Goal: Use online tool/utility: Utilize a website feature to perform a specific function

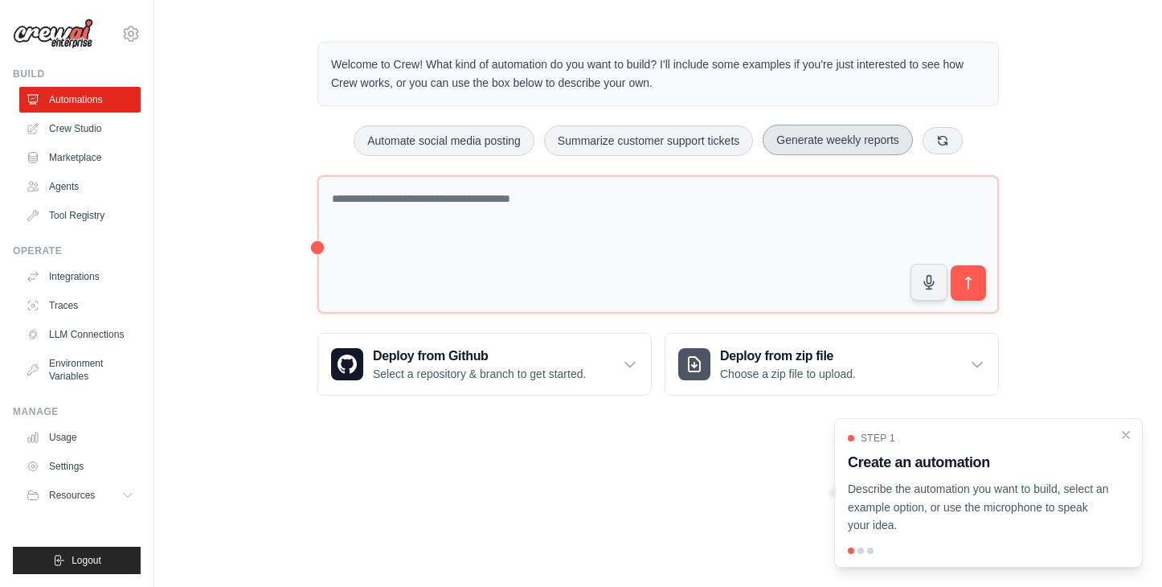
click at [851, 137] on button "Generate weekly reports" at bounding box center [838, 140] width 150 height 31
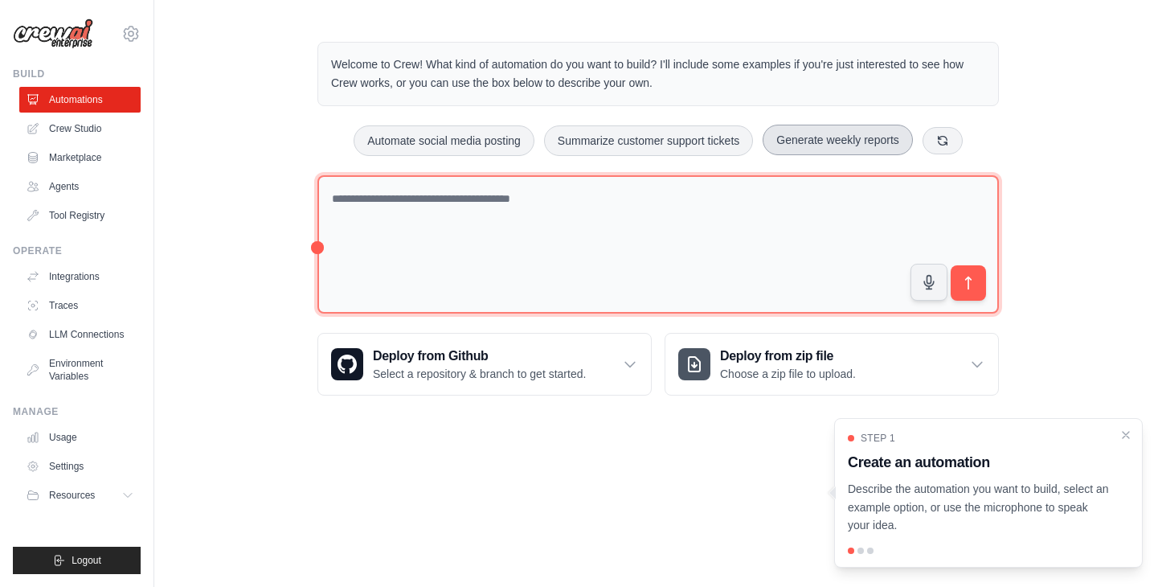
type textarea "**********"
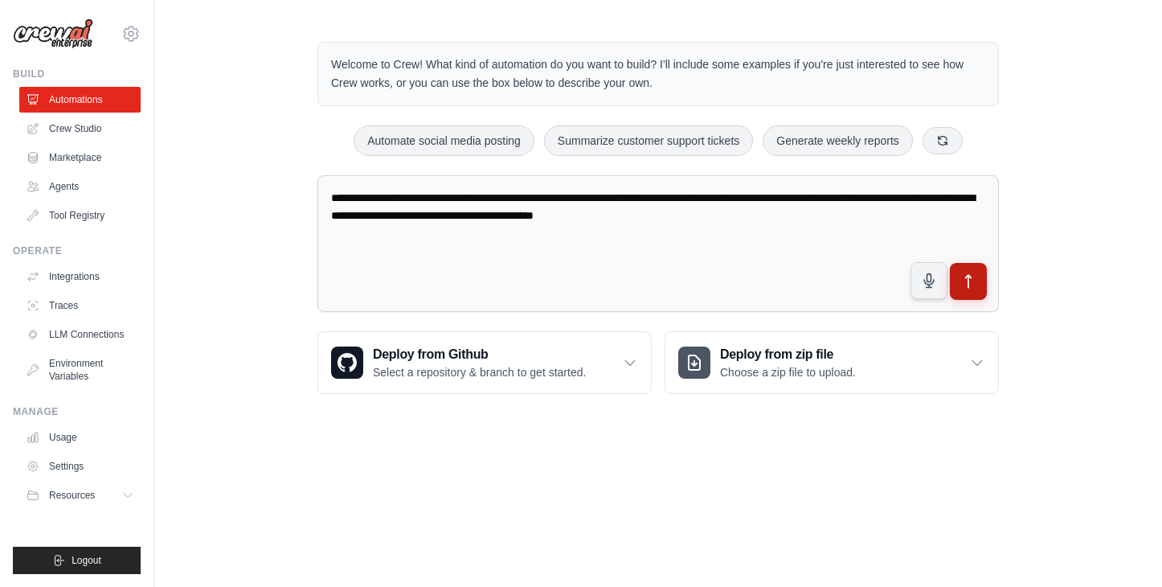
click at [967, 278] on icon "submit" at bounding box center [969, 281] width 17 height 17
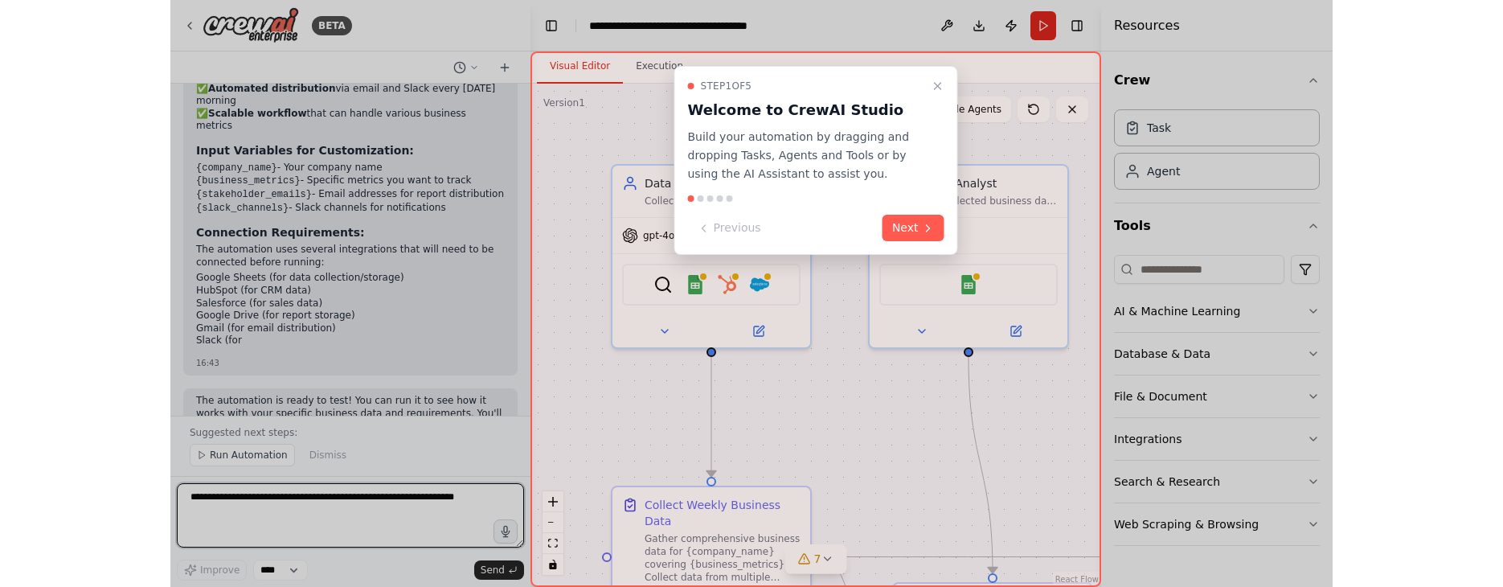
scroll to position [1796, 0]
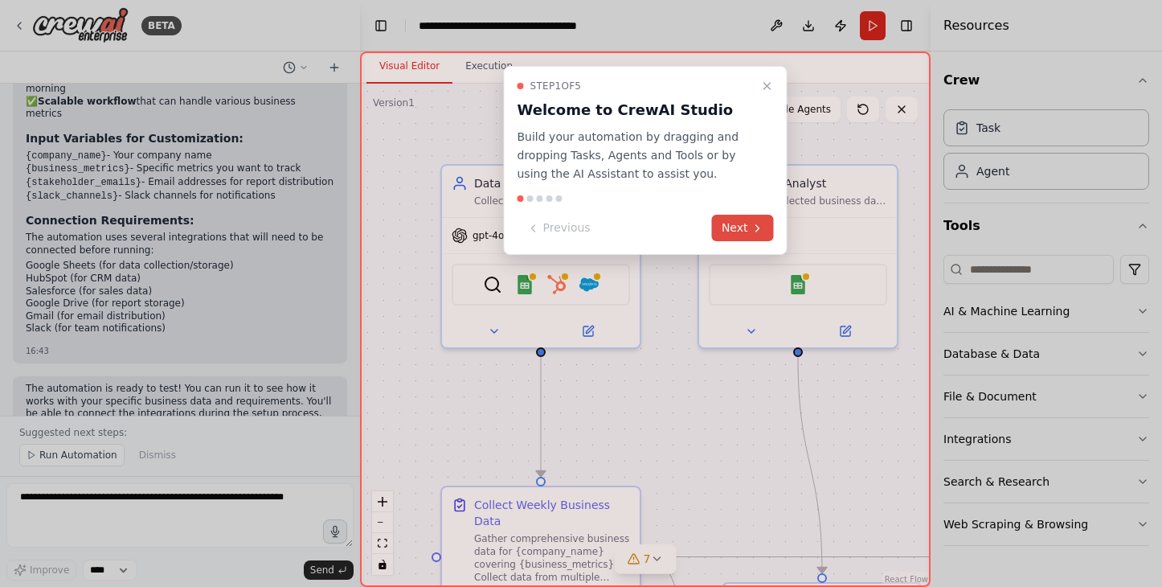
click at [732, 222] on button "Next" at bounding box center [743, 228] width 62 height 27
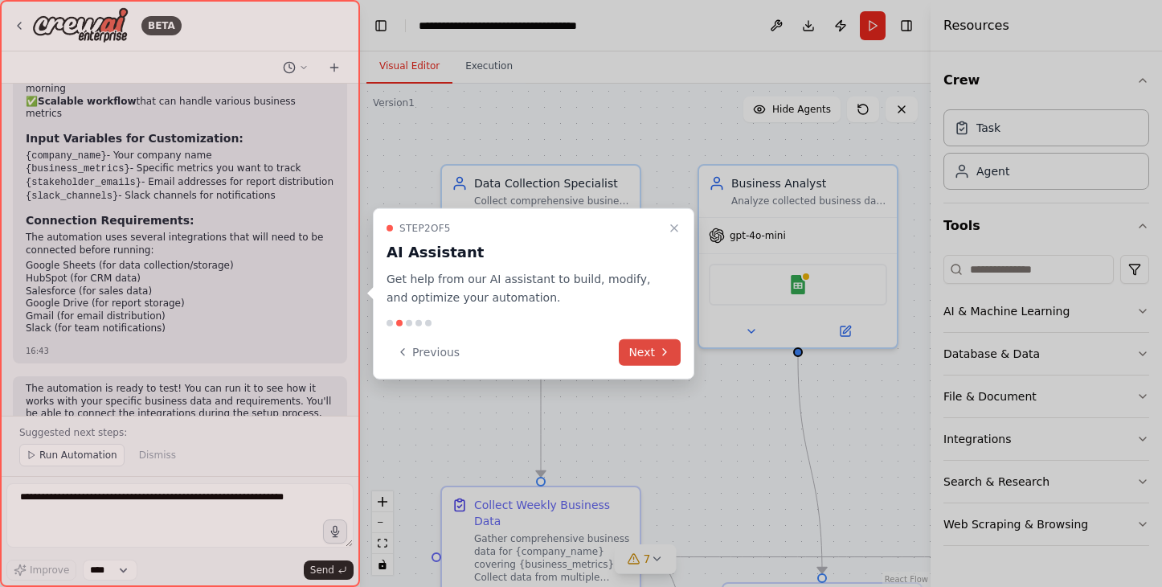
click at [641, 351] on button "Next" at bounding box center [650, 351] width 62 height 27
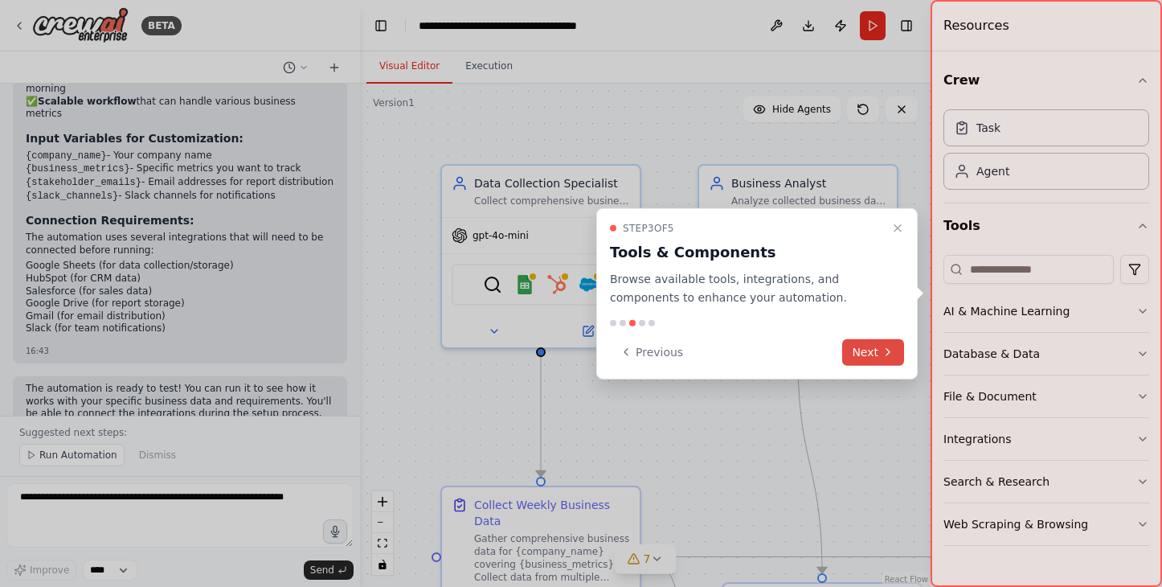
click at [884, 348] on icon at bounding box center [888, 352] width 13 height 13
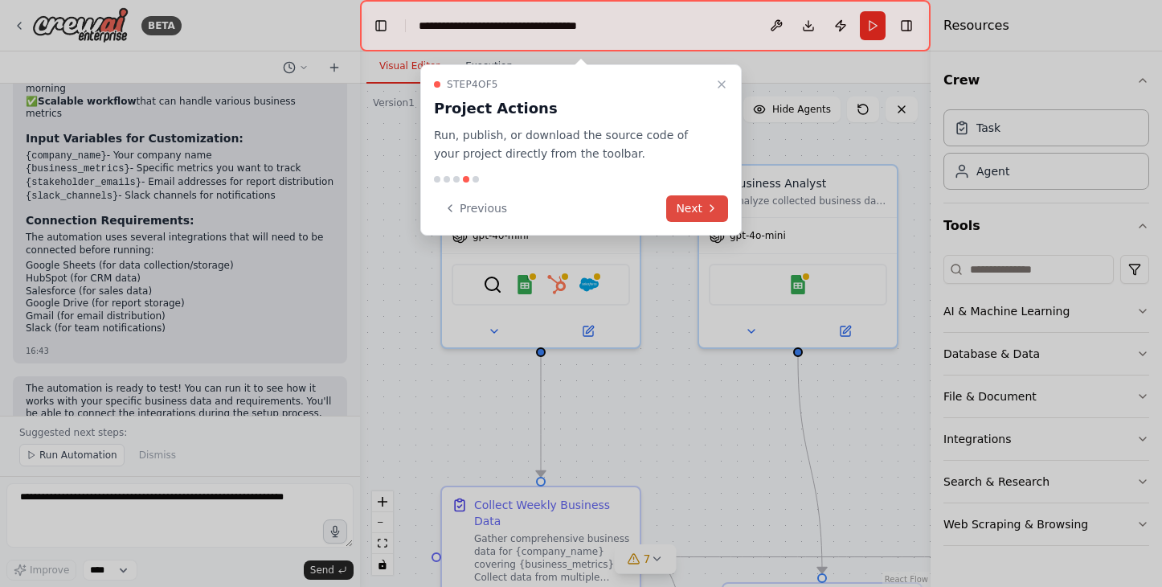
click at [686, 207] on button "Next" at bounding box center [697, 208] width 62 height 27
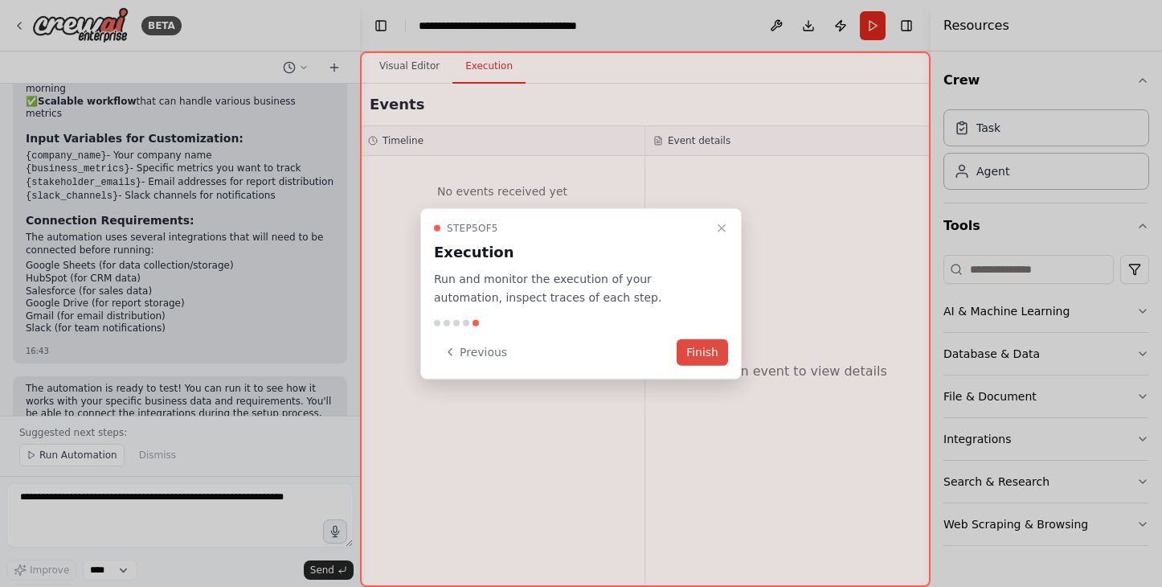
click at [707, 355] on button "Finish" at bounding box center [702, 351] width 51 height 27
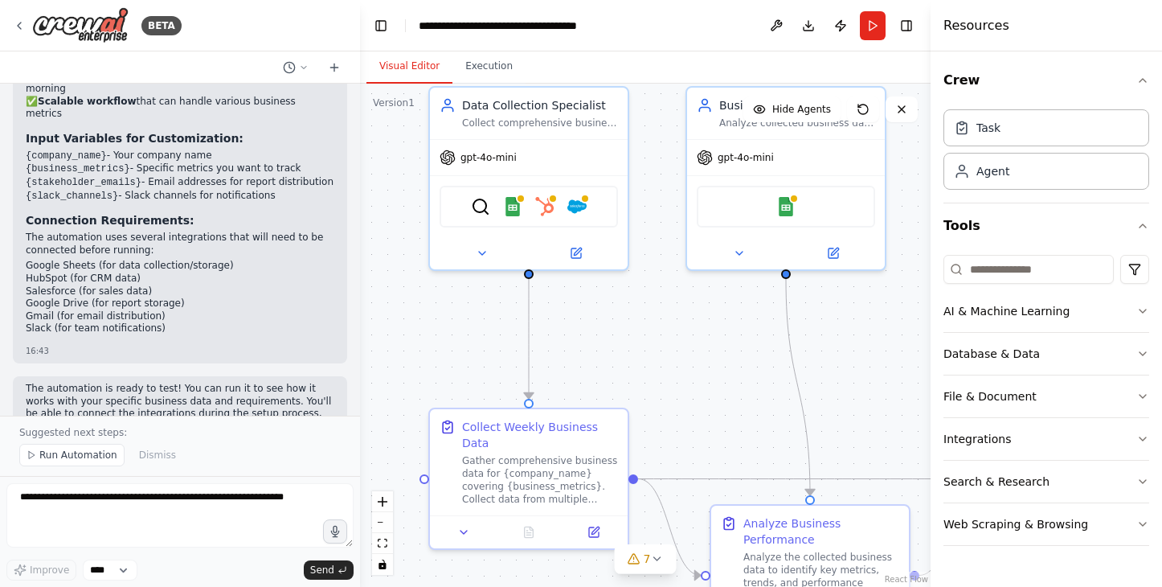
drag, startPoint x: 676, startPoint y: 328, endPoint x: 664, endPoint y: 250, distance: 78.9
click at [664, 250] on div ".deletable-edge-delete-btn { width: 20px; height: 20px; border: 0px solid #ffff…" at bounding box center [645, 335] width 571 height 503
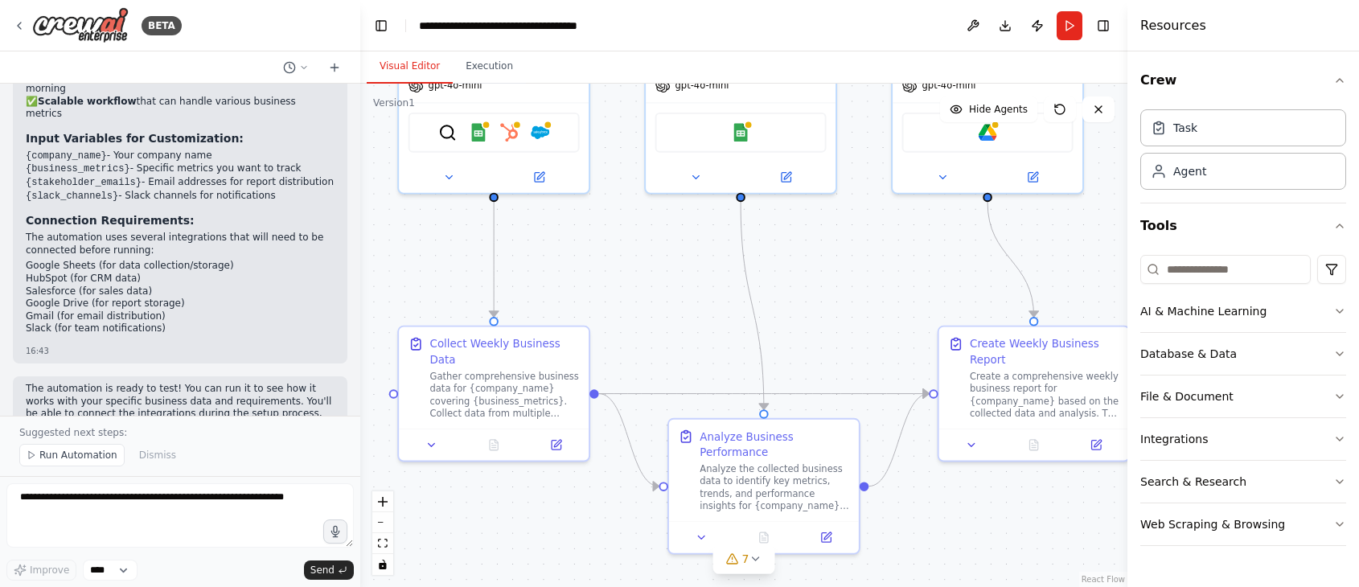
drag, startPoint x: 660, startPoint y: 404, endPoint x: 621, endPoint y: 323, distance: 90.2
click at [621, 323] on div ".deletable-edge-delete-btn { width: 20px; height: 20px; border: 0px solid #ffff…" at bounding box center [743, 335] width 767 height 503
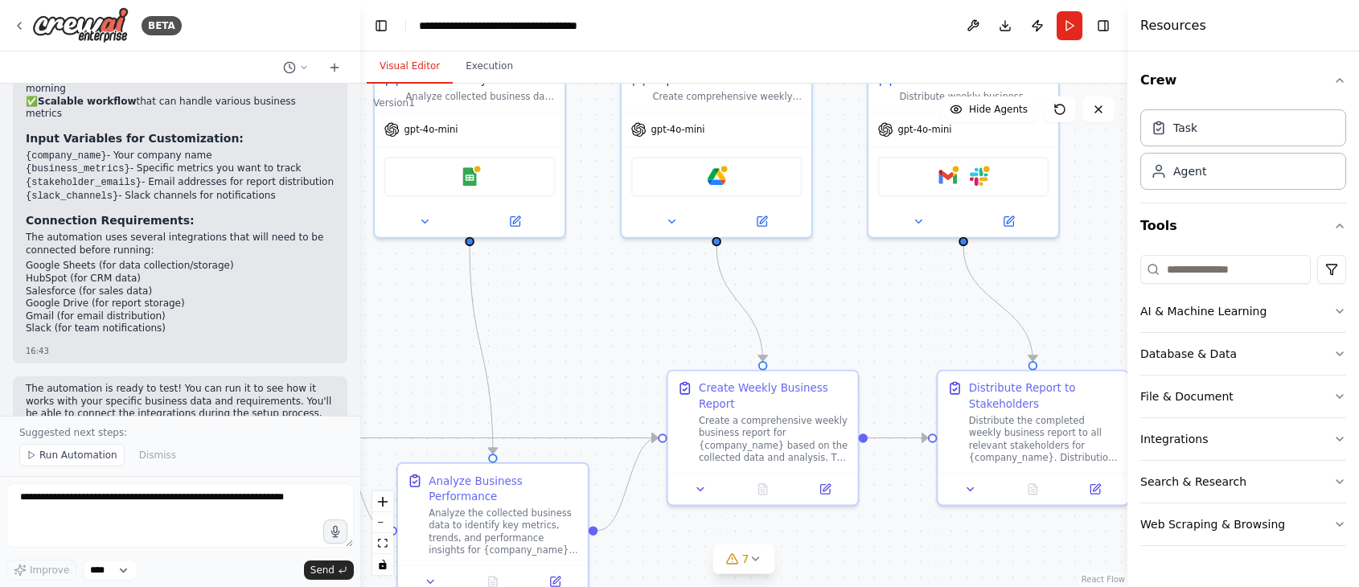
drag, startPoint x: 826, startPoint y: 339, endPoint x: 551, endPoint y: 391, distance: 280.5
click at [551, 391] on div ".deletable-edge-delete-btn { width: 20px; height: 20px; border: 0px solid #ffff…" at bounding box center [743, 335] width 767 height 503
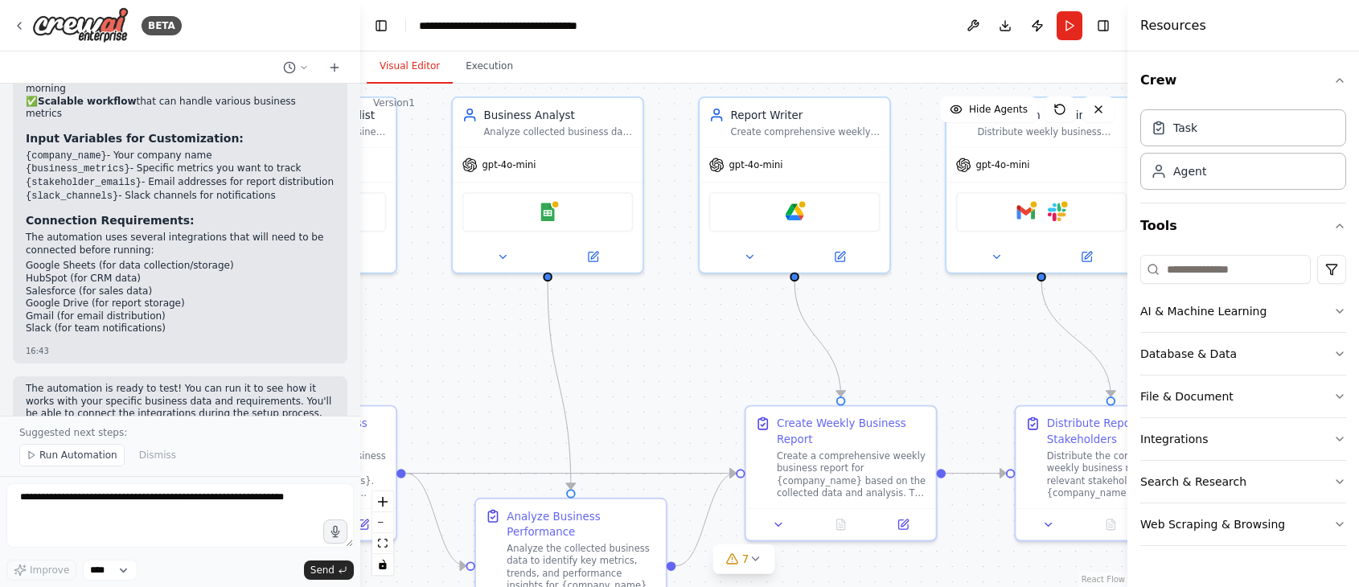
drag, startPoint x: 654, startPoint y: 318, endPoint x: 737, endPoint y: 346, distance: 87.5
click at [737, 346] on div ".deletable-edge-delete-btn { width: 20px; height: 20px; border: 0px solid #ffff…" at bounding box center [743, 335] width 767 height 503
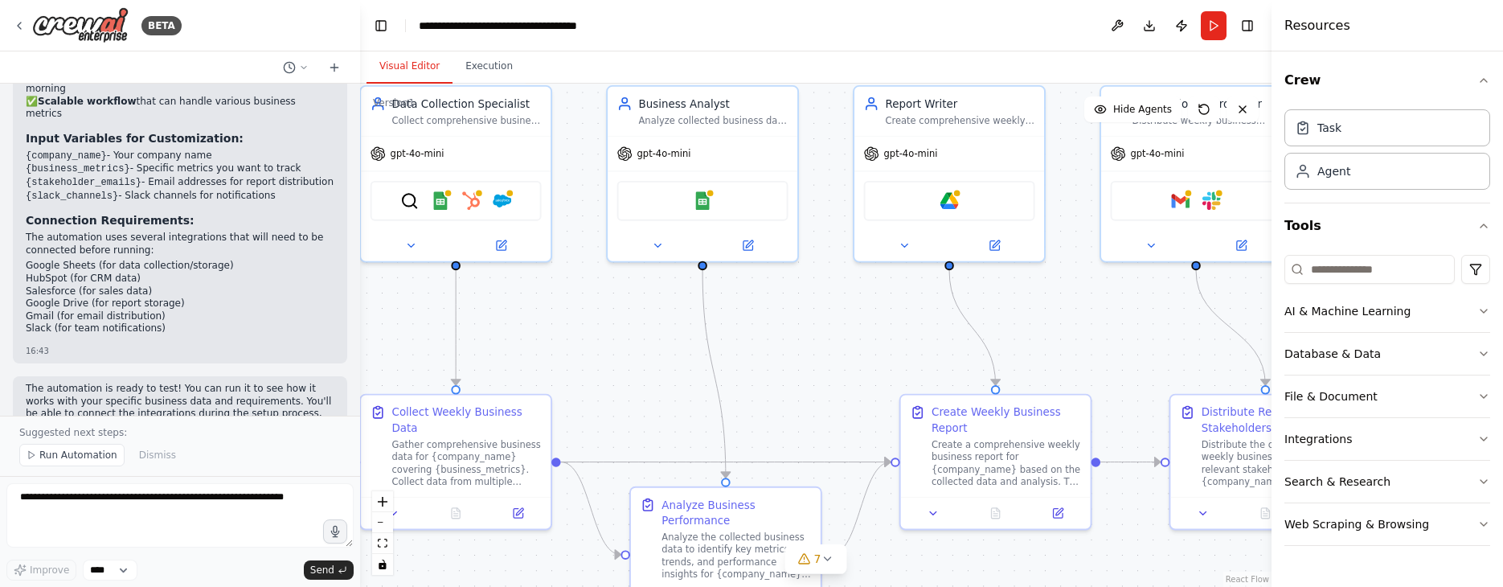
drag, startPoint x: 915, startPoint y: 358, endPoint x: 1070, endPoint y: 346, distance: 155.6
click at [1070, 346] on div ".deletable-edge-delete-btn { width: 20px; height: 20px; border: 0px solid #ffff…" at bounding box center [816, 335] width 912 height 503
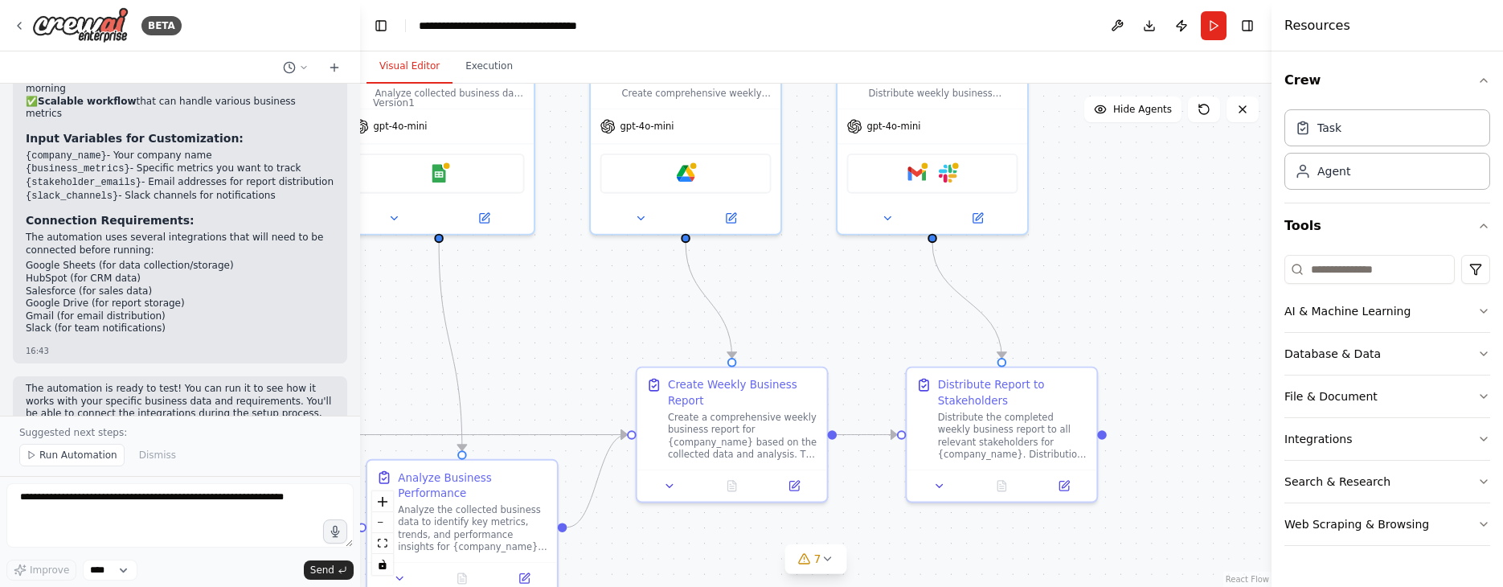
drag, startPoint x: 1083, startPoint y: 286, endPoint x: 819, endPoint y: 258, distance: 265.2
click at [819, 258] on div ".deletable-edge-delete-btn { width: 20px; height: 20px; border: 0px solid #ffff…" at bounding box center [816, 335] width 912 height 503
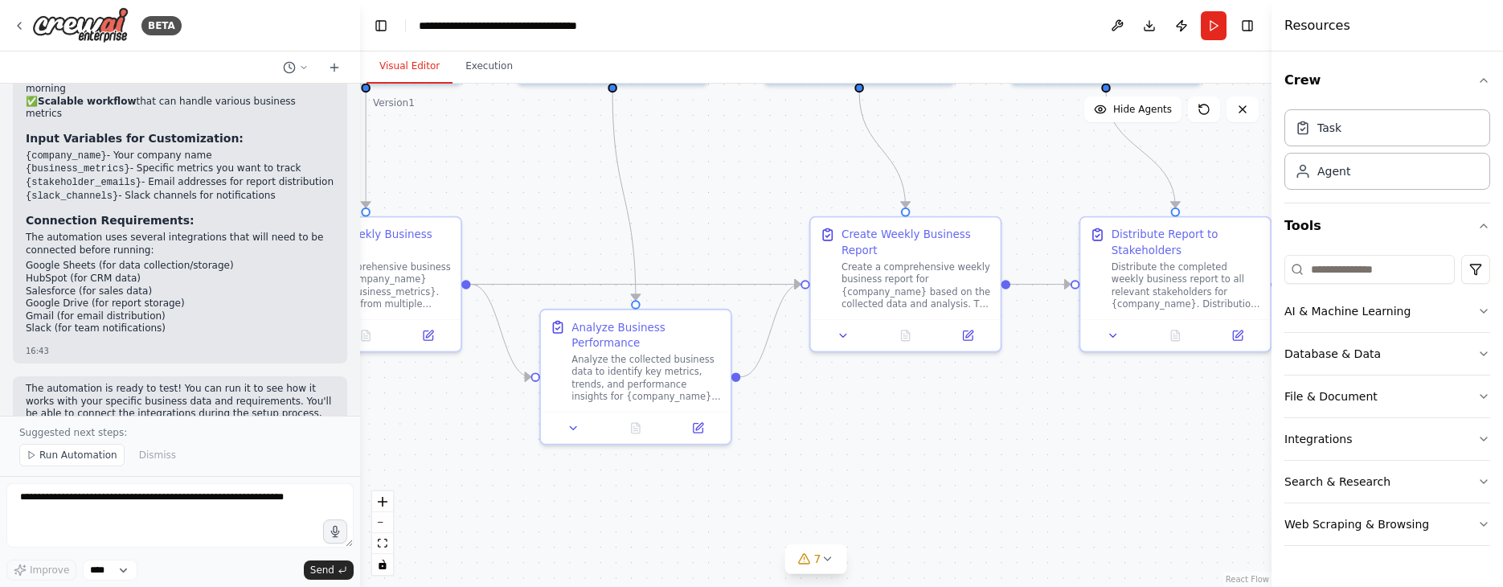
drag, startPoint x: 847, startPoint y: 310, endPoint x: 1027, endPoint y: 166, distance: 229.9
click at [1027, 166] on div ".deletable-edge-delete-btn { width: 20px; height: 20px; border: 0px solid #ffff…" at bounding box center [816, 335] width 912 height 503
click at [822, 562] on icon at bounding box center [827, 558] width 13 height 13
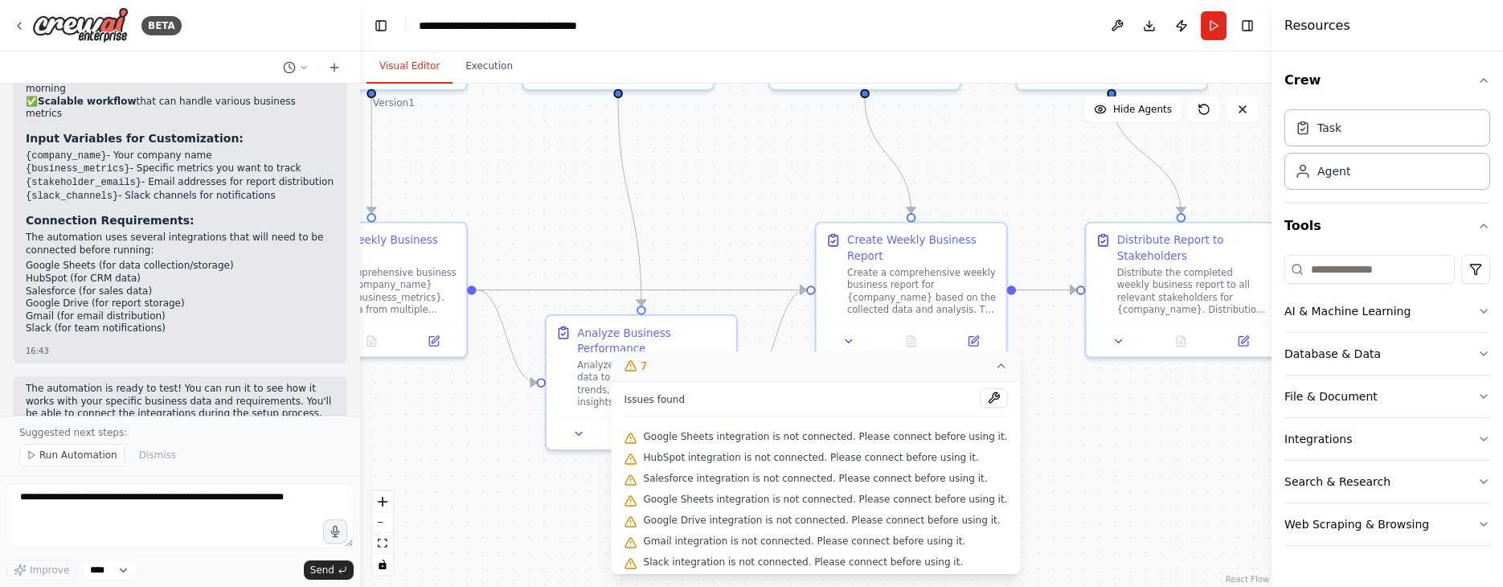
click at [1047, 420] on div ".deletable-edge-delete-btn { width: 20px; height: 20px; border: 0px solid #ffff…" at bounding box center [816, 335] width 912 height 503
click at [994, 369] on icon at bounding box center [1000, 365] width 13 height 13
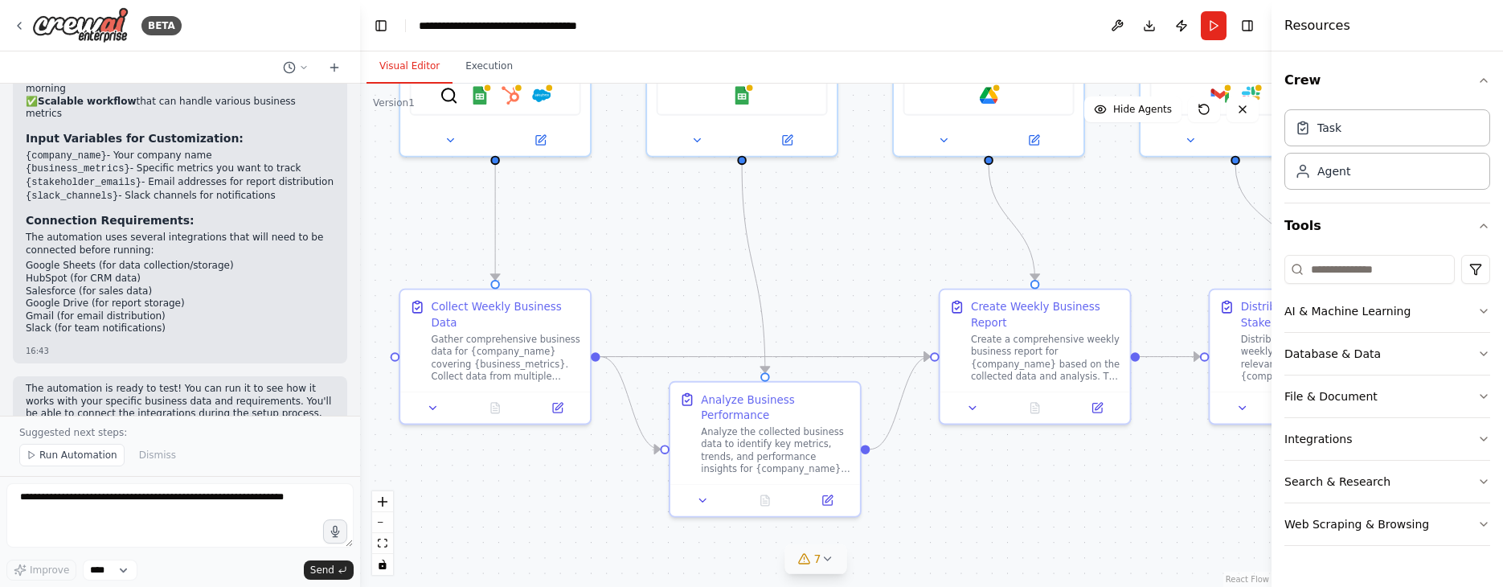
drag, startPoint x: 941, startPoint y: 404, endPoint x: 1085, endPoint y: 501, distance: 174.4
click at [1085, 501] on div ".deletable-edge-delete-btn { width: 20px; height: 20px; border: 0px solid #ffff…" at bounding box center [816, 335] width 912 height 503
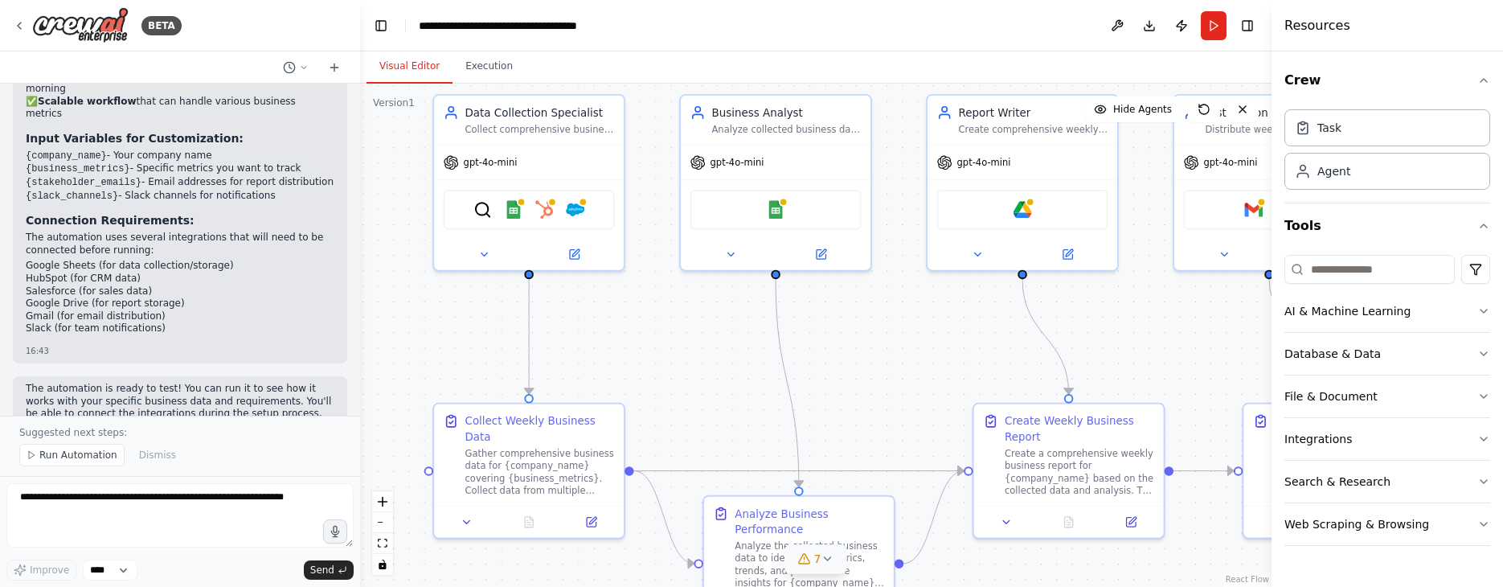
drag, startPoint x: 848, startPoint y: 291, endPoint x: 861, endPoint y: 374, distance: 83.8
click at [861, 374] on div ".deletable-edge-delete-btn { width: 20px; height: 20px; border: 0px solid #ffff…" at bounding box center [816, 335] width 912 height 503
click at [822, 247] on icon at bounding box center [821, 251] width 10 height 10
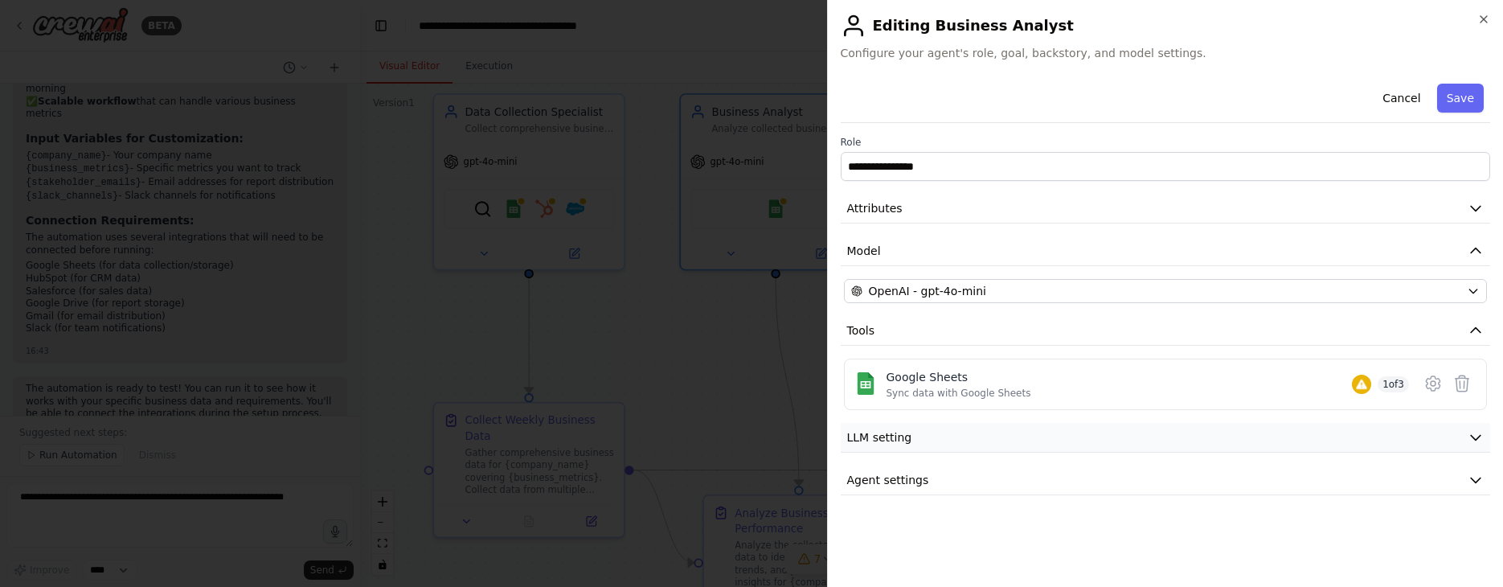
click at [909, 433] on span "LLM setting" at bounding box center [879, 437] width 65 height 16
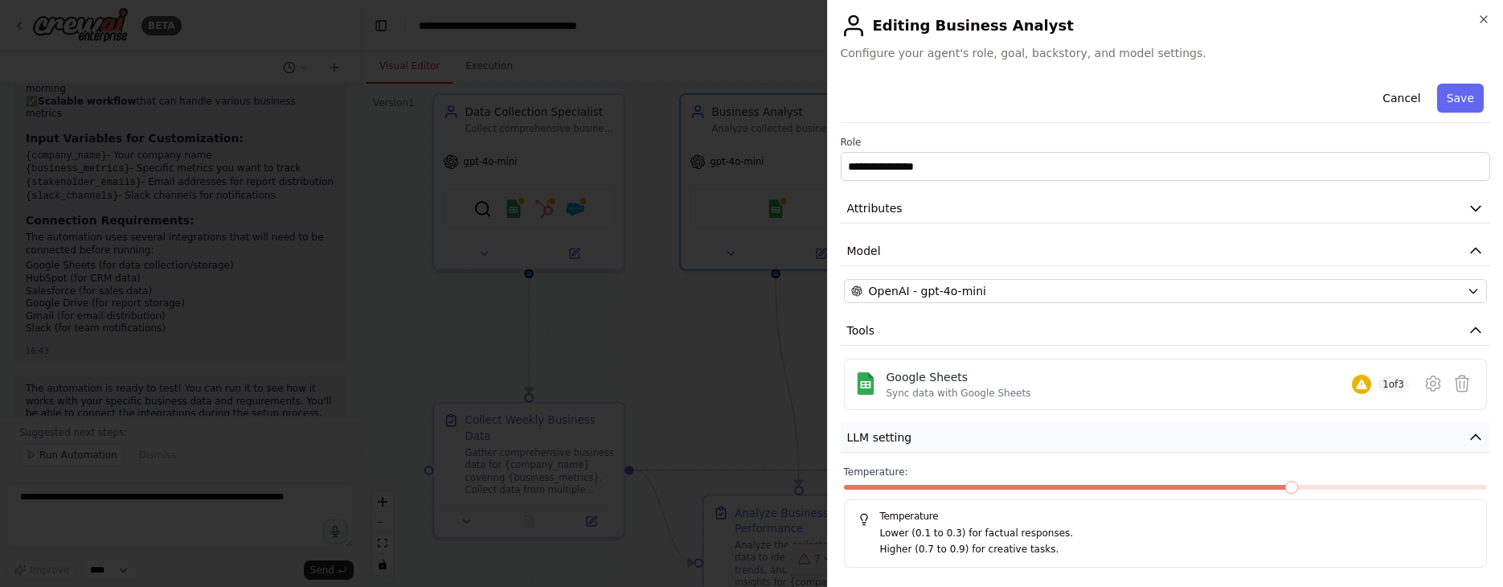
click at [913, 435] on button "LLM setting" at bounding box center [1166, 438] width 650 height 30
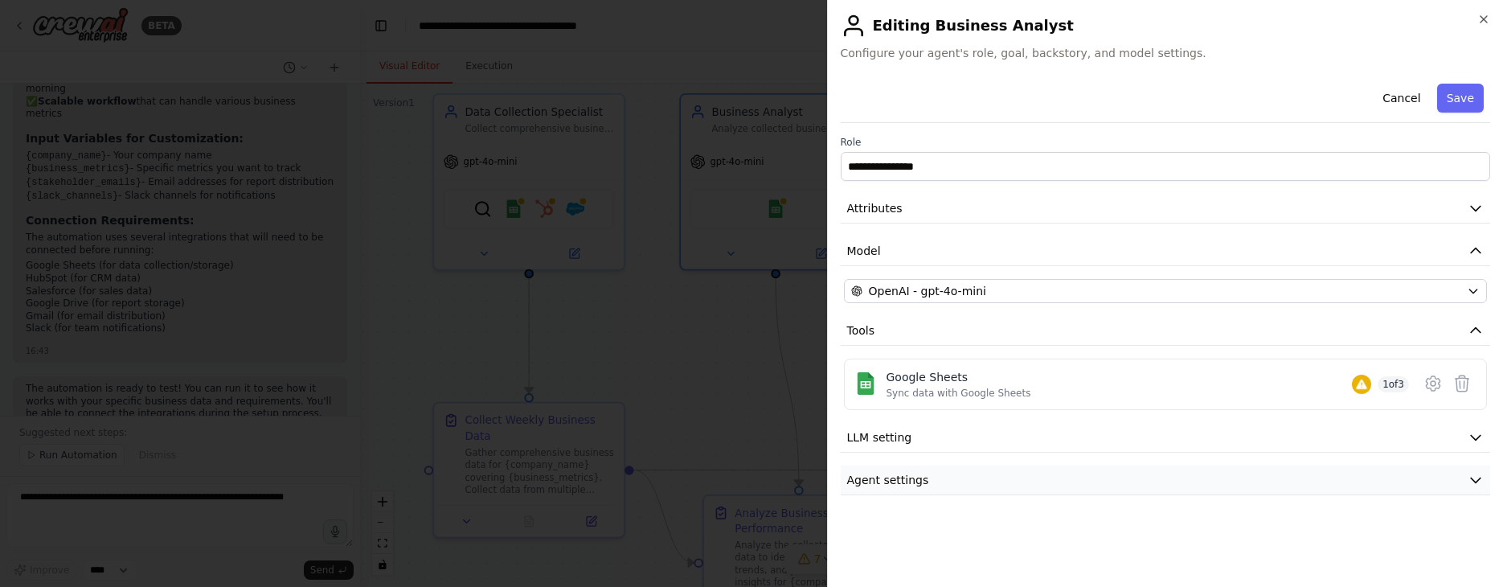
click at [913, 476] on span "Agent settings" at bounding box center [888, 480] width 82 height 16
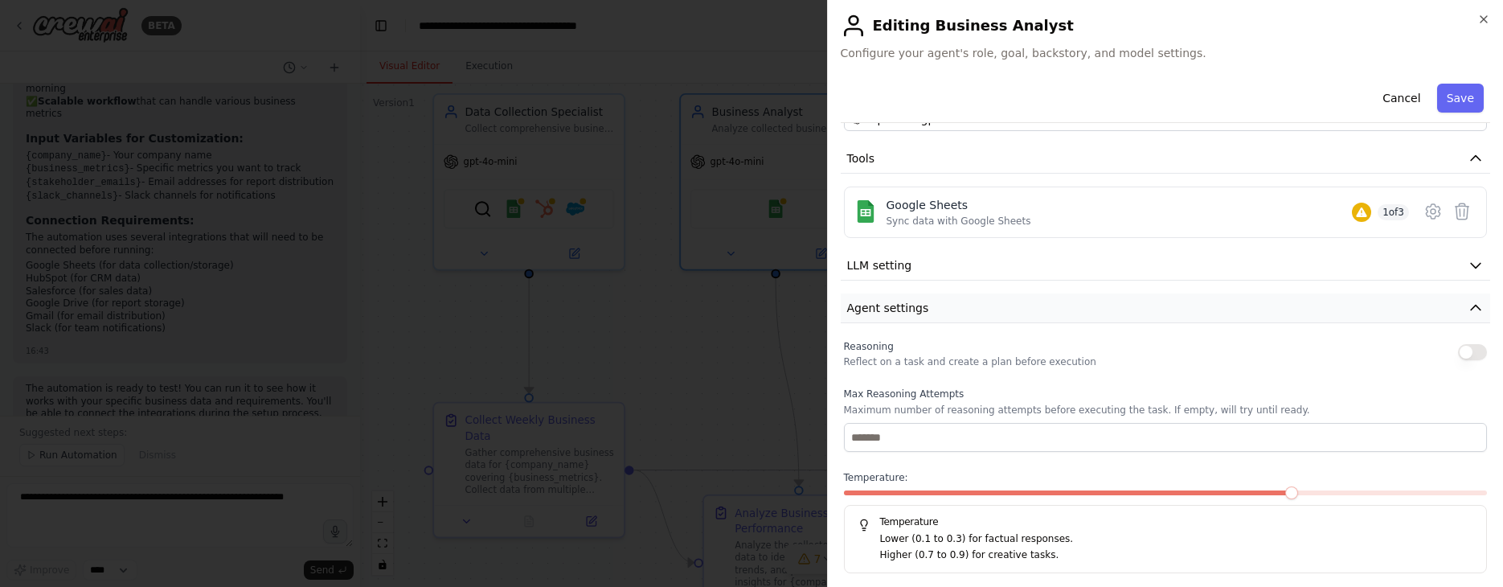
scroll to position [176, 0]
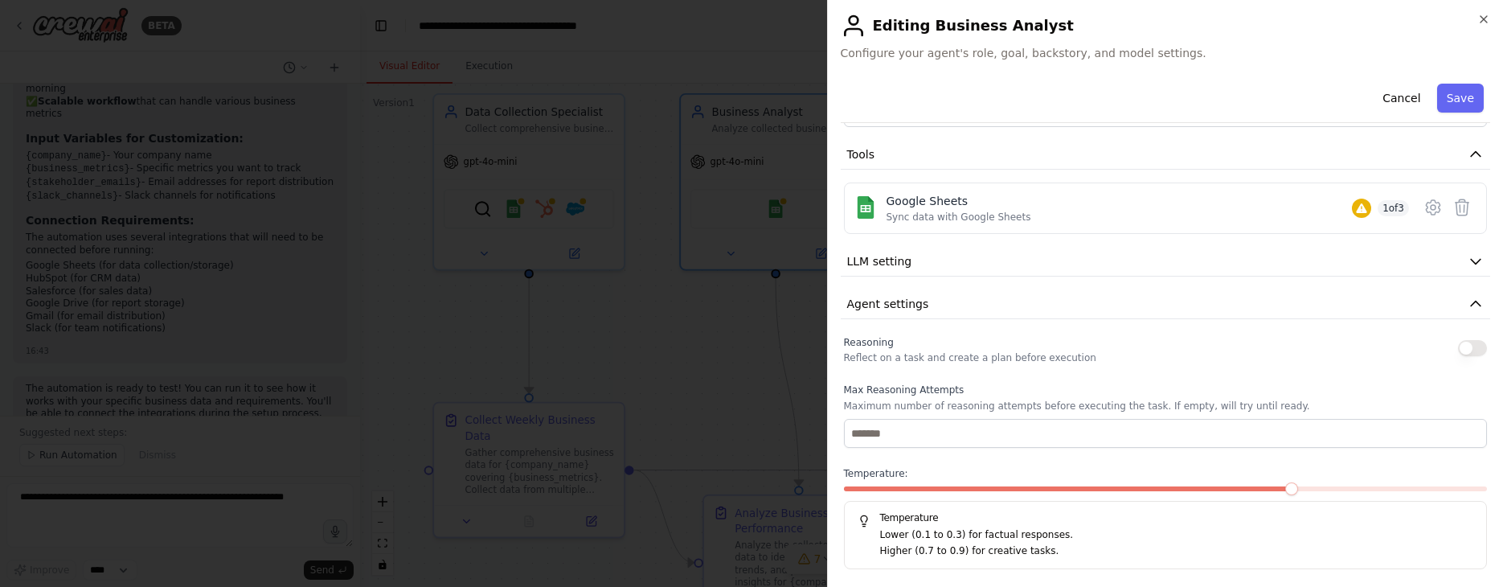
click at [1162, 345] on button "button" at bounding box center [1472, 348] width 29 height 16
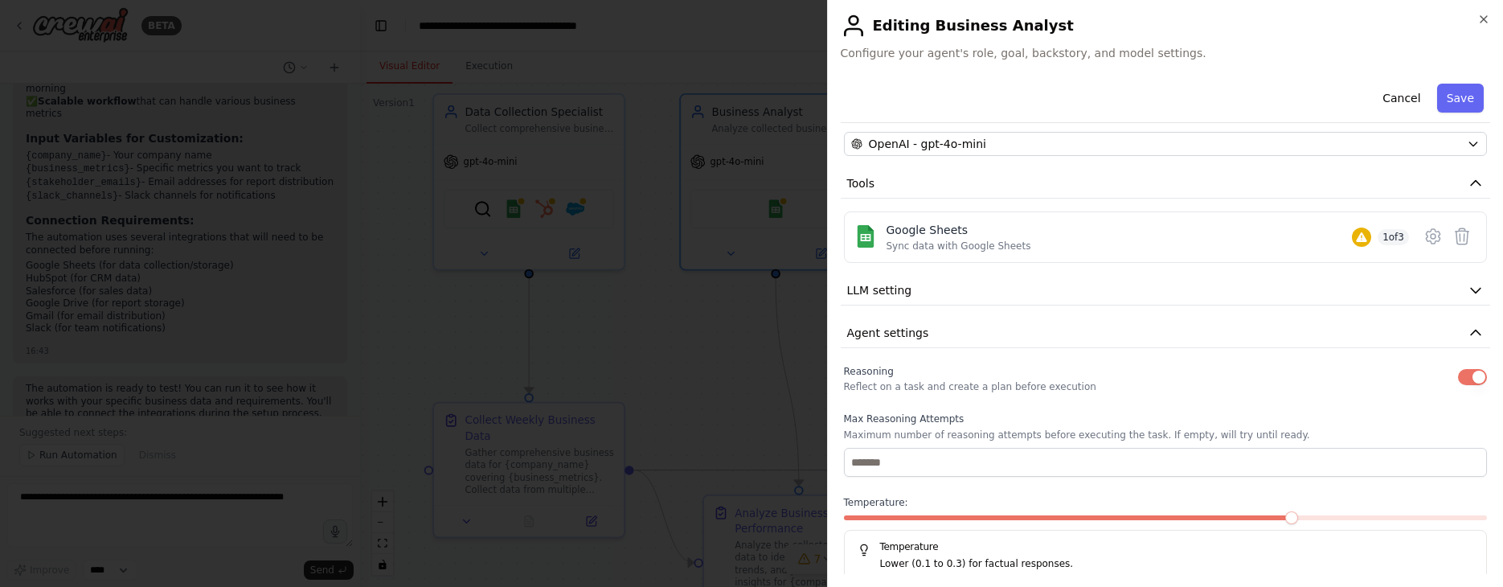
scroll to position [0, 0]
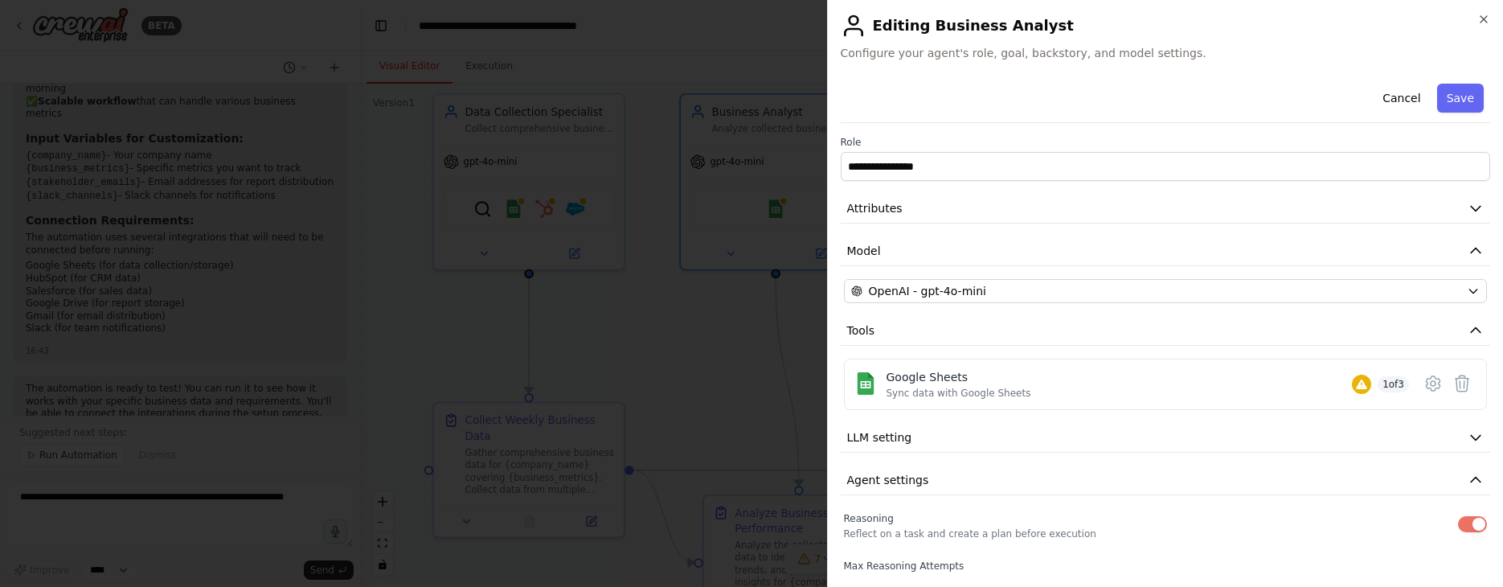
click at [791, 245] on div at bounding box center [751, 293] width 1503 height 587
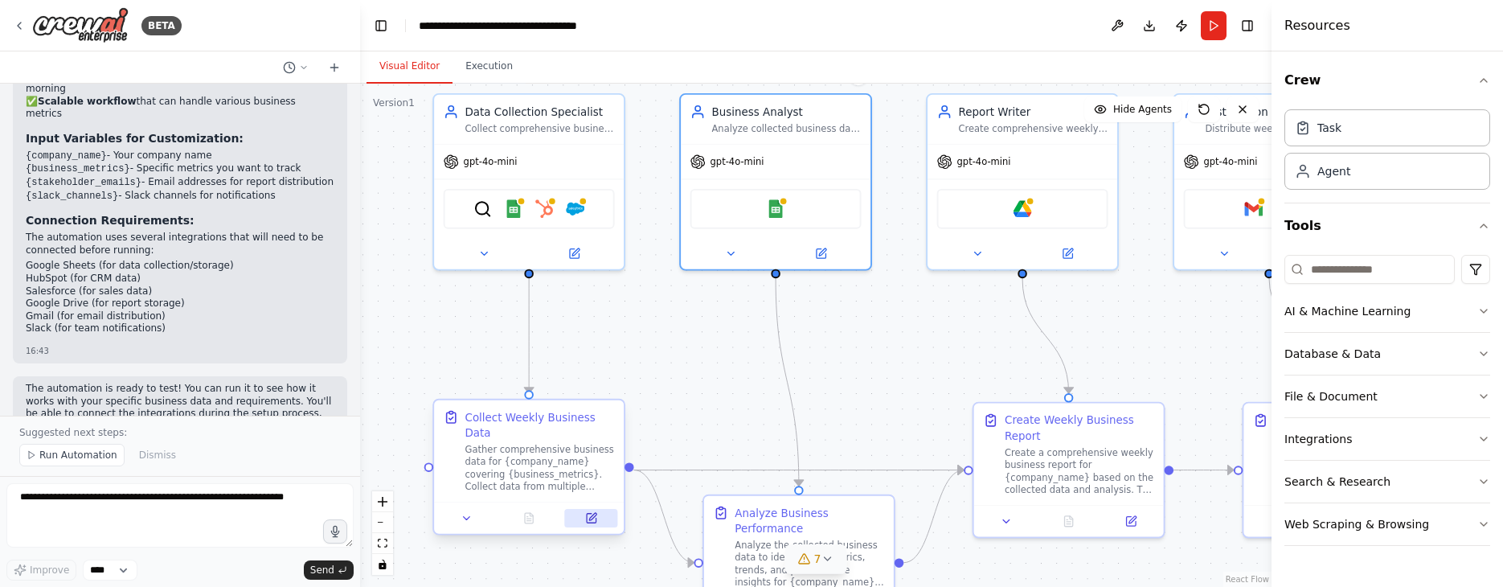
click at [592, 521] on icon at bounding box center [592, 519] width 10 height 10
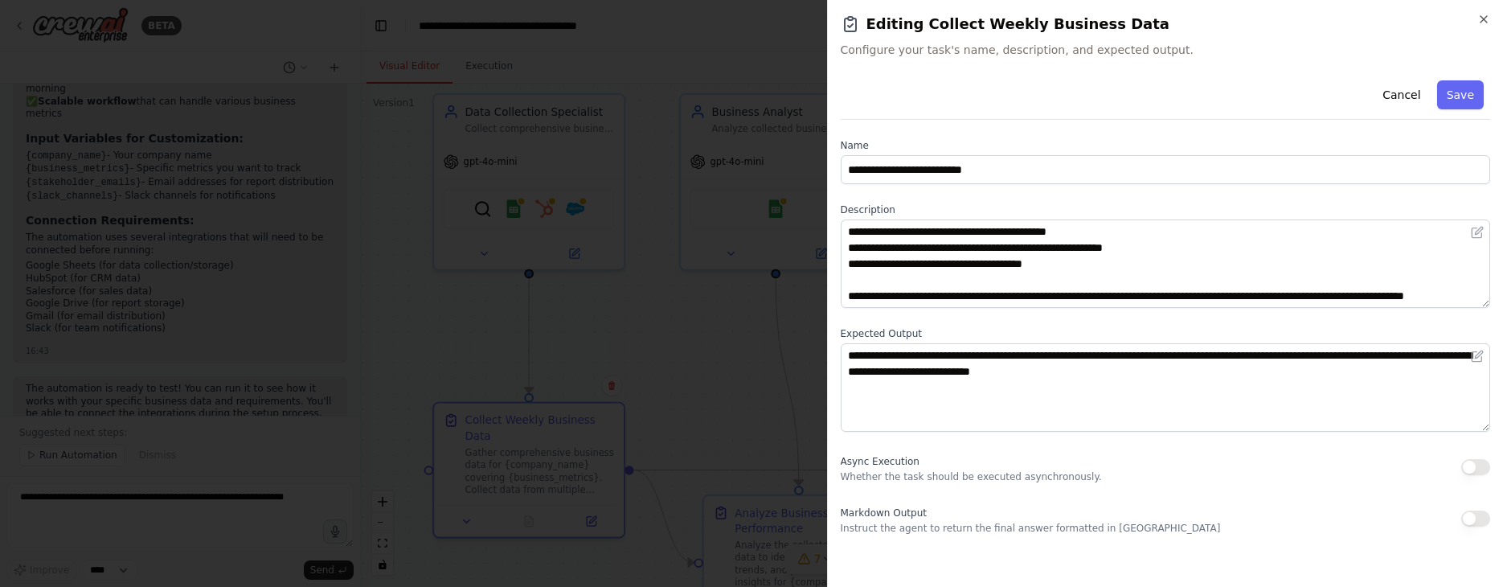
scroll to position [80, 0]
click at [765, 488] on div at bounding box center [751, 293] width 1503 height 587
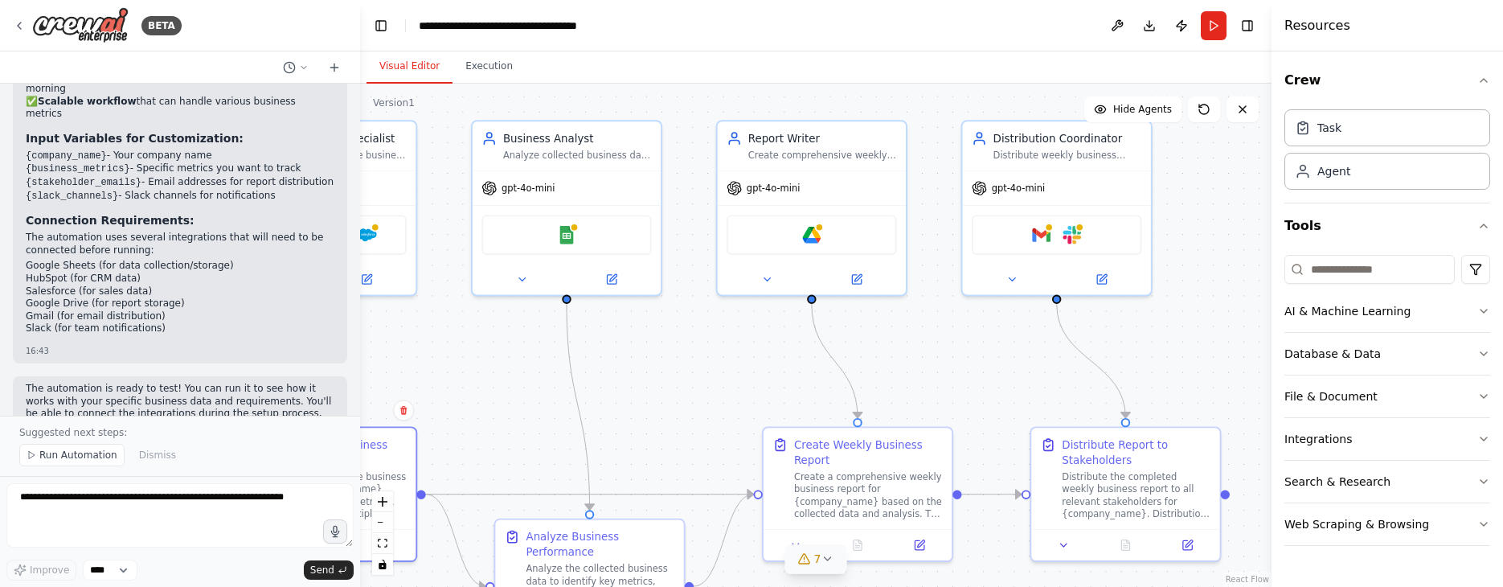
drag, startPoint x: 825, startPoint y: 356, endPoint x: 616, endPoint y: 380, distance: 210.4
click at [616, 380] on div ".deletable-edge-delete-btn { width: 20px; height: 20px; border: 0px solid #ffff…" at bounding box center [816, 335] width 912 height 503
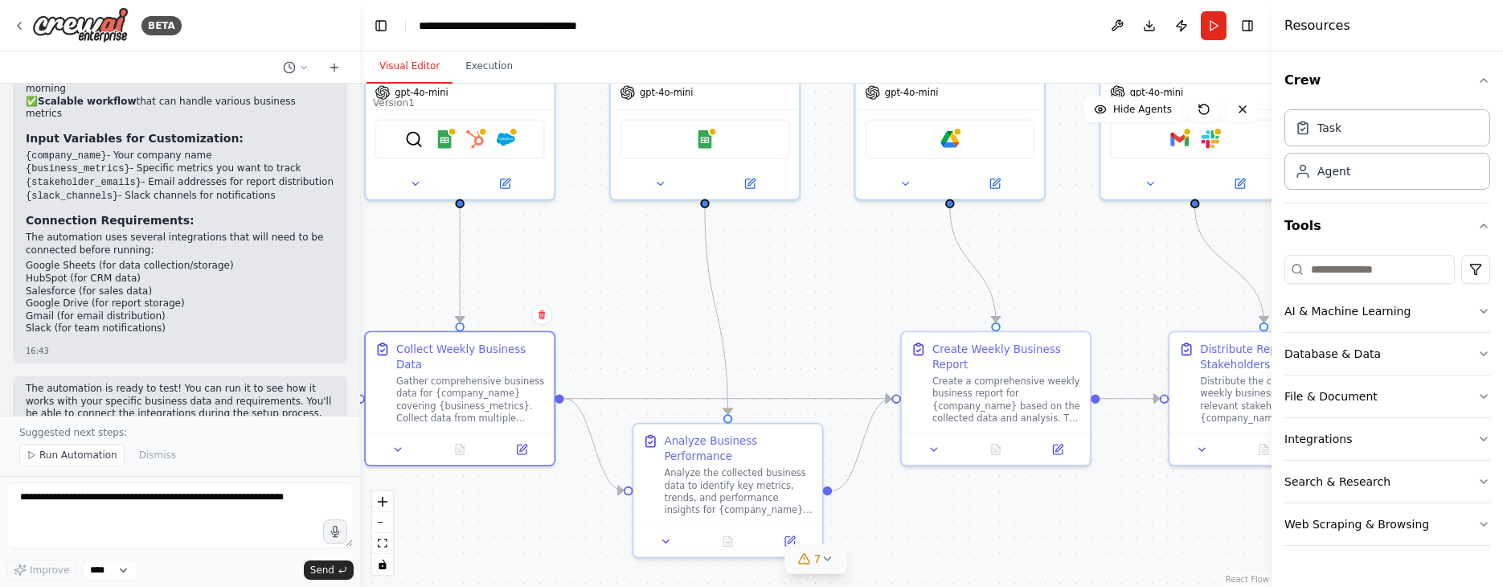
drag, startPoint x: 667, startPoint y: 407, endPoint x: 806, endPoint y: 311, distance: 168.8
click at [806, 311] on div ".deletable-edge-delete-btn { width: 20px; height: 20px; border: 0px solid #ffff…" at bounding box center [816, 335] width 912 height 503
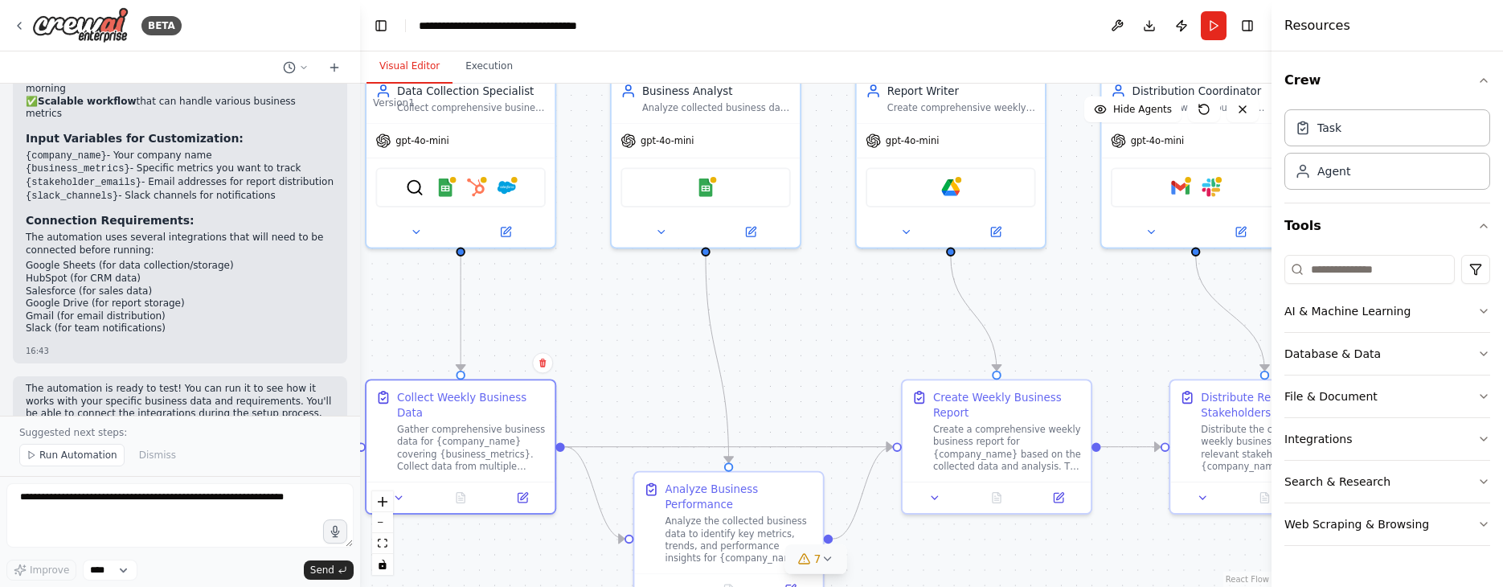
drag, startPoint x: 837, startPoint y: 258, endPoint x: 837, endPoint y: 322, distance: 64.3
click at [837, 322] on div ".deletable-edge-delete-btn { width: 20px; height: 20px; border: 0px solid #ffff…" at bounding box center [816, 335] width 912 height 503
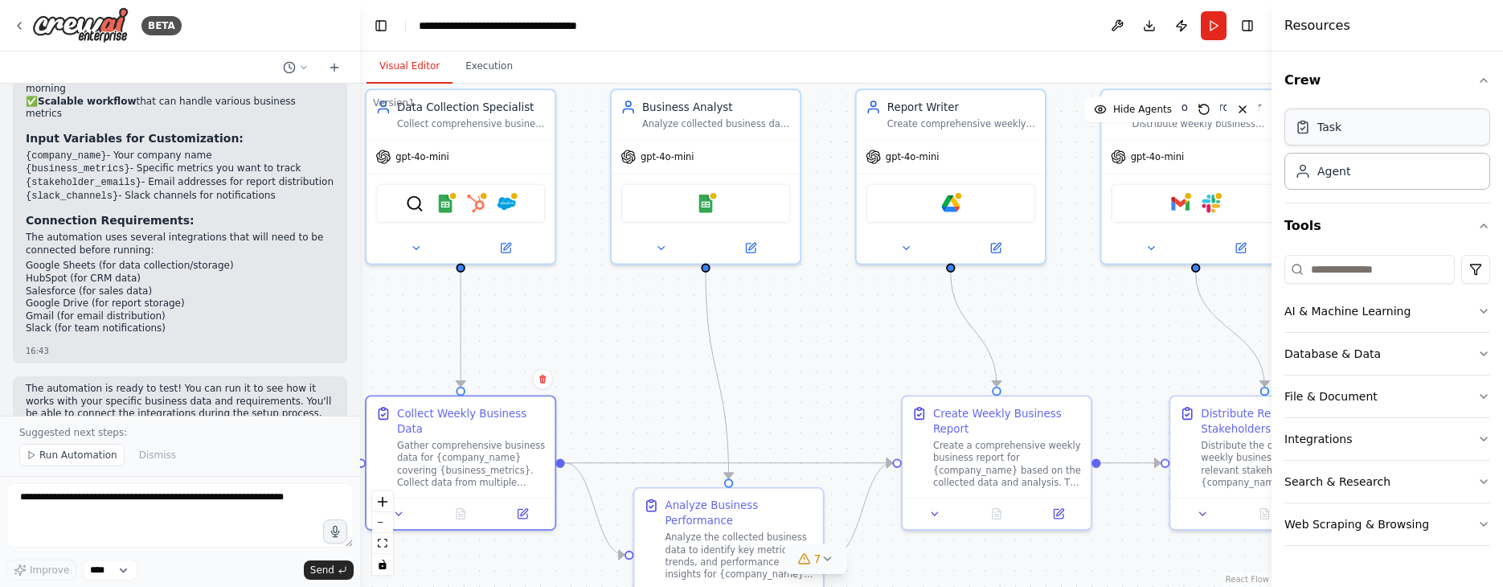
click at [1162, 126] on div "Task" at bounding box center [1330, 127] width 24 height 16
click at [1162, 176] on div "Agent" at bounding box center [1334, 170] width 33 height 16
click at [1162, 307] on button "AI & Machine Learning" at bounding box center [1388, 311] width 206 height 42
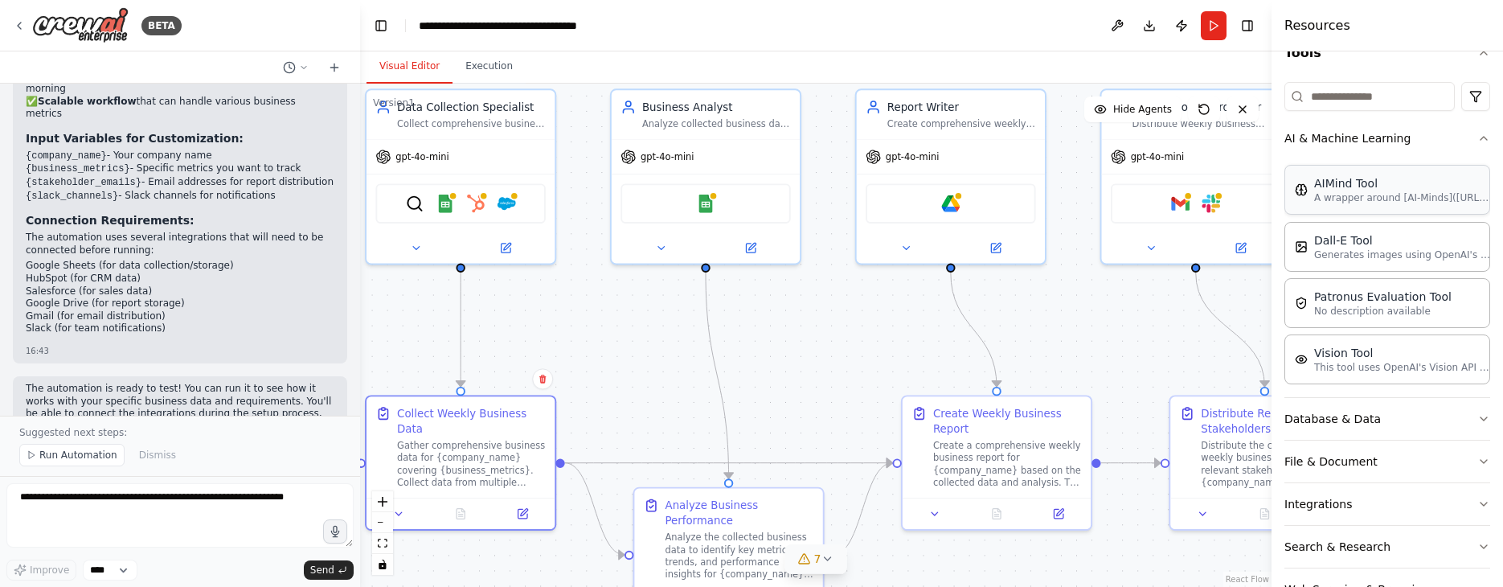
scroll to position [223, 0]
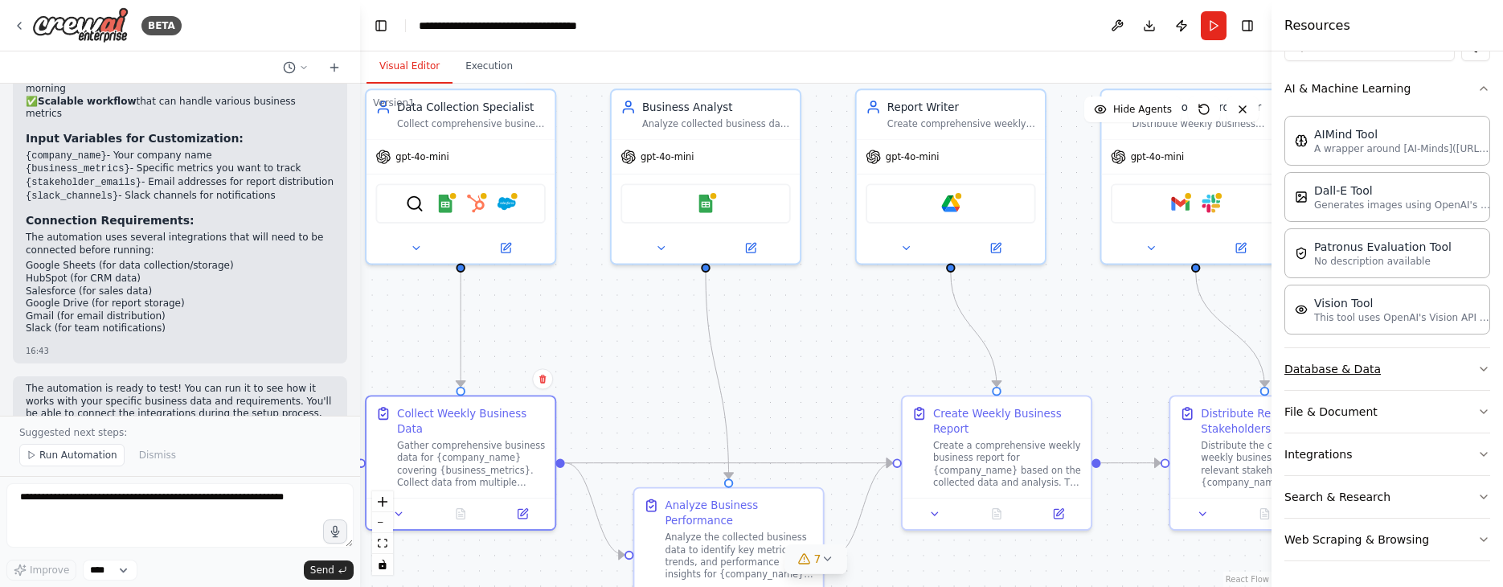
click at [1162, 368] on button "Database & Data" at bounding box center [1388, 369] width 206 height 42
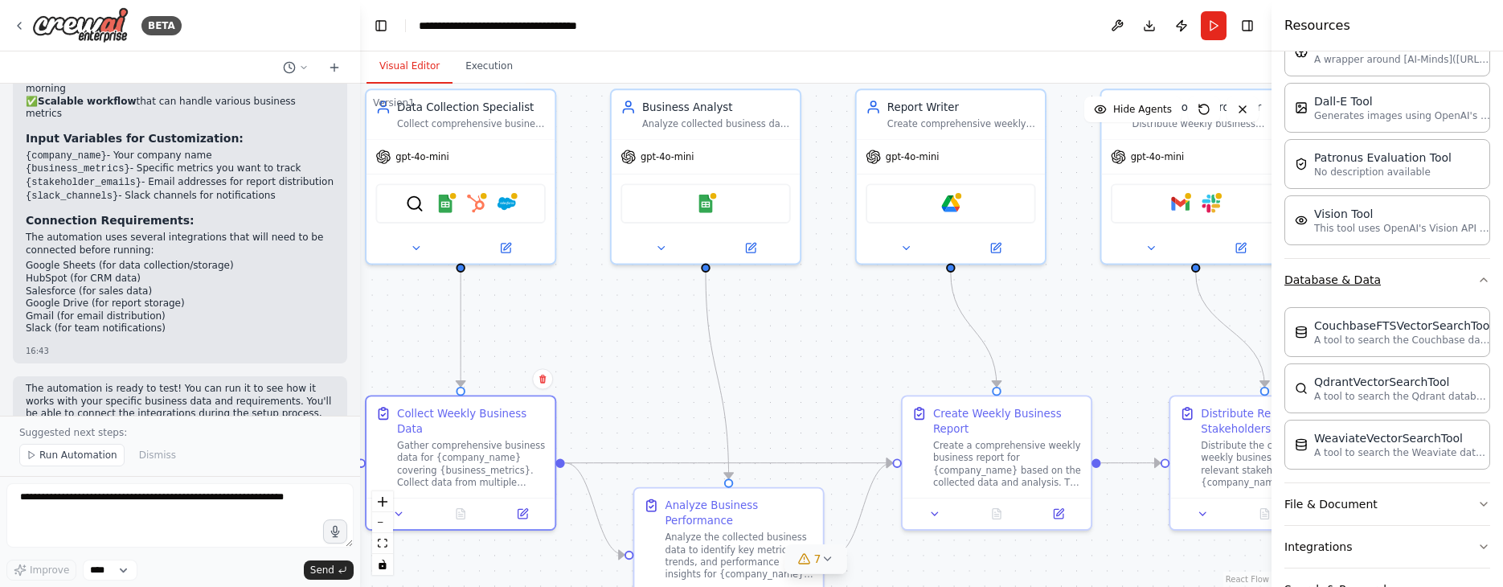
scroll to position [314, 0]
click at [1162, 280] on button "Database & Data" at bounding box center [1388, 278] width 206 height 42
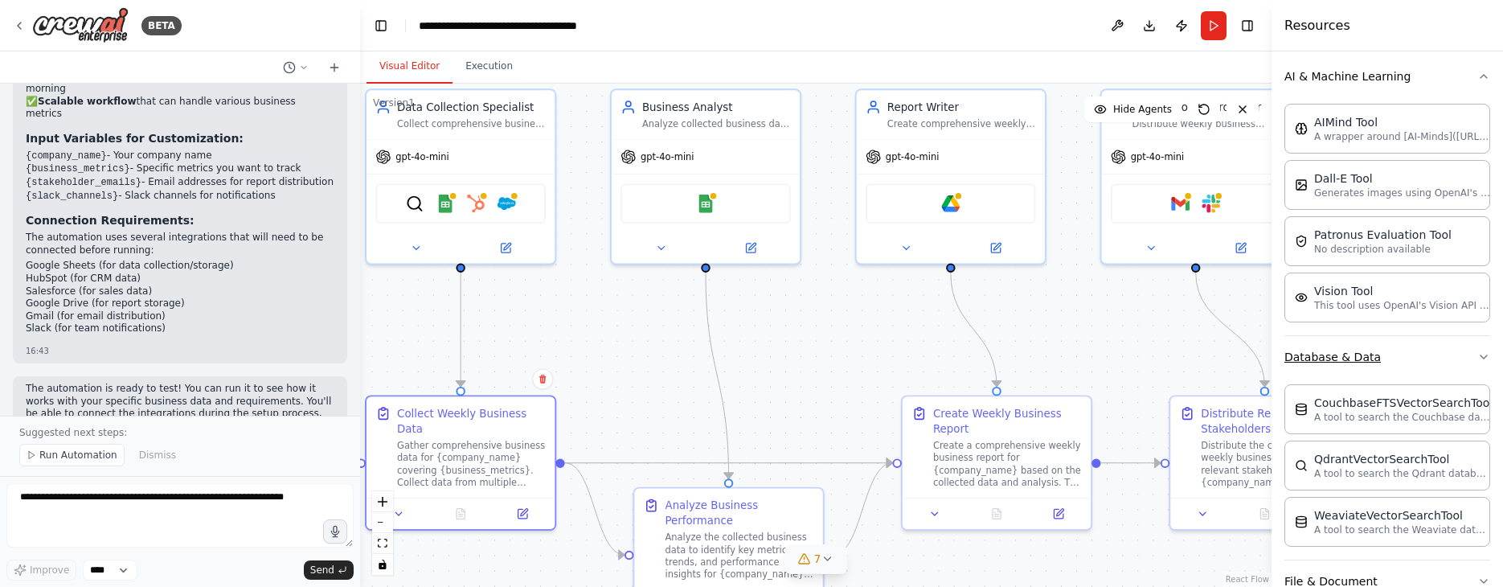
scroll to position [223, 0]
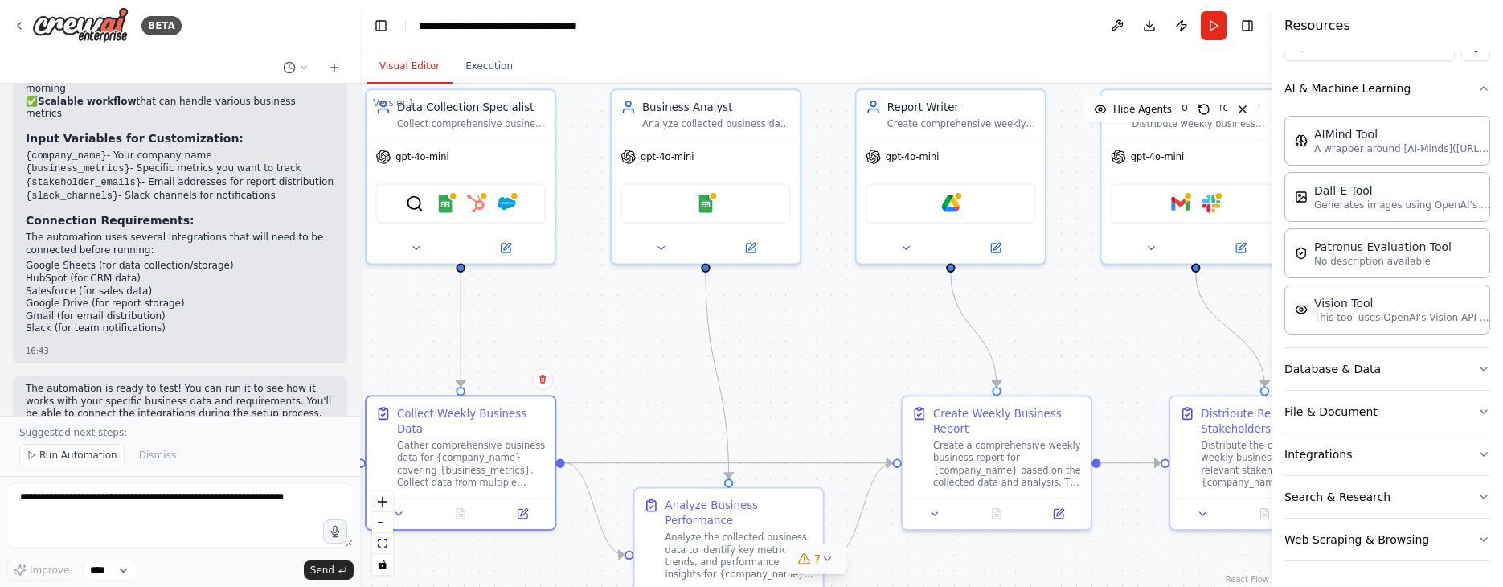
click at [1162, 410] on button "File & Document" at bounding box center [1388, 412] width 206 height 42
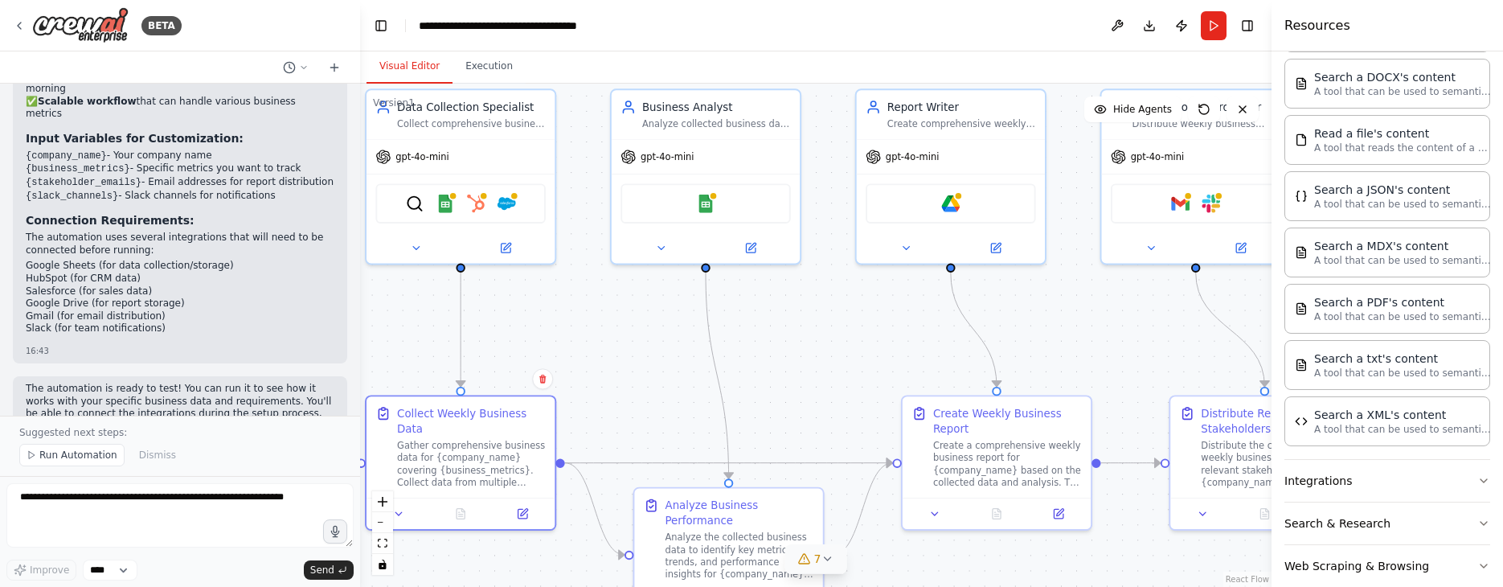
scroll to position [686, 0]
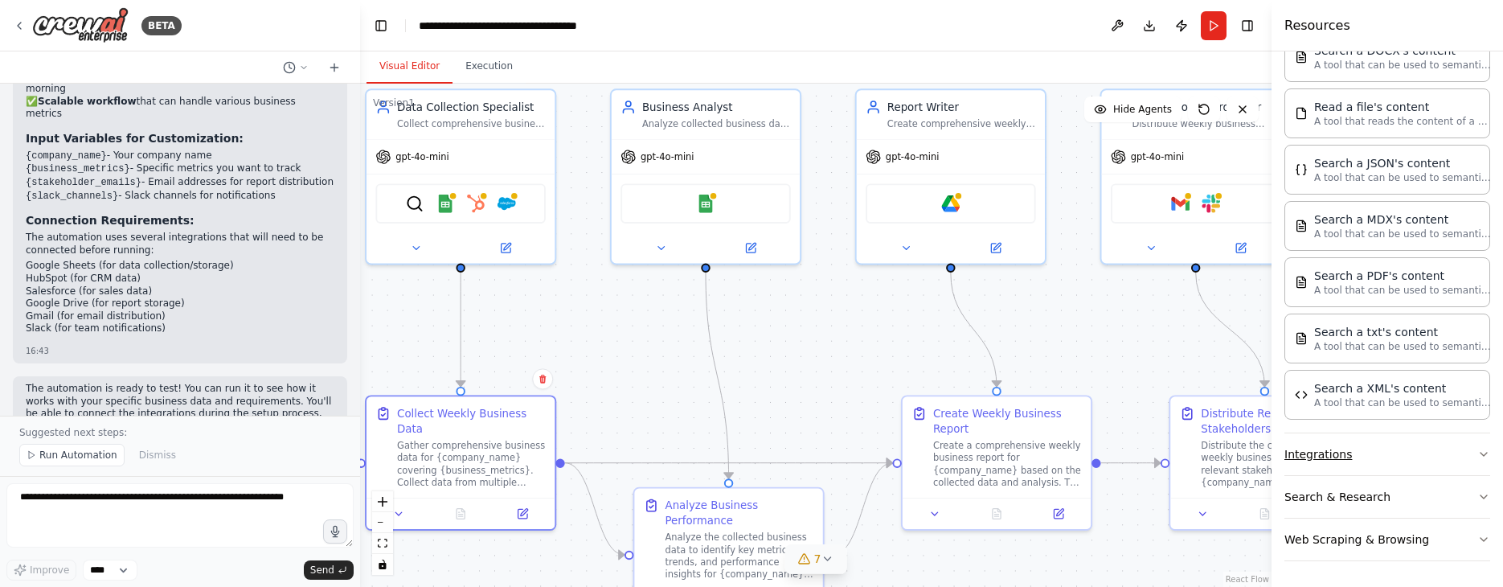
click at [1162, 452] on button "Integrations" at bounding box center [1388, 454] width 206 height 42
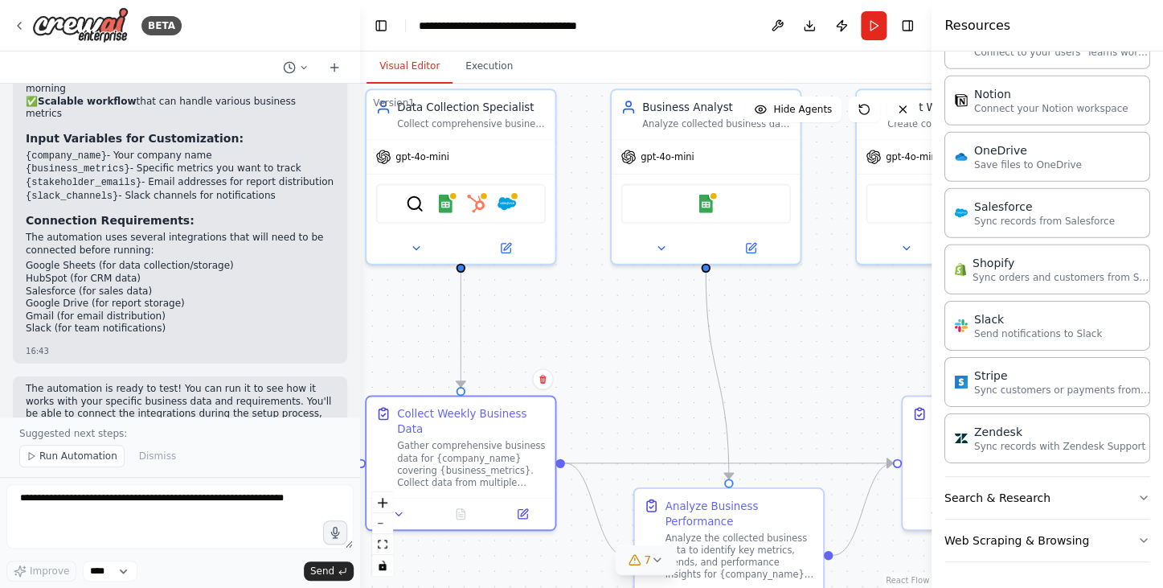
scroll to position [1823, 0]
